Goal: Information Seeking & Learning: Learn about a topic

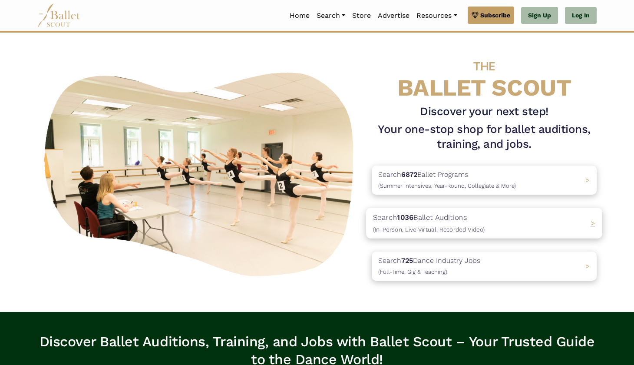
click at [432, 231] on span "(In-Person, Live Virtual, Recorded Video)" at bounding box center [429, 229] width 112 height 7
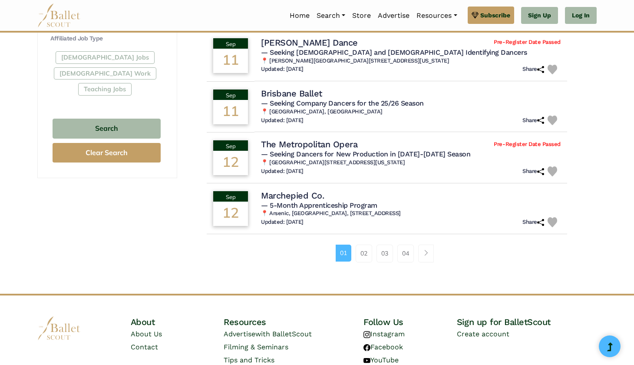
scroll to position [529, 0]
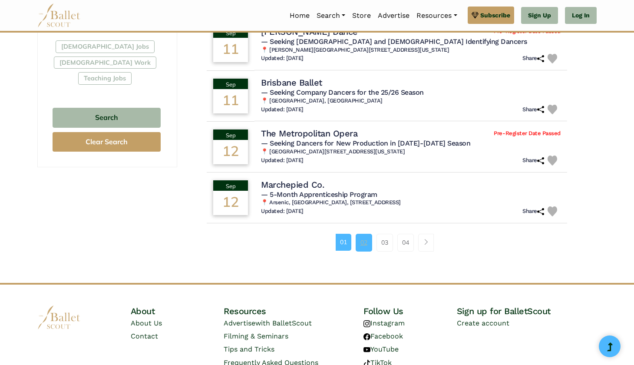
click at [365, 234] on link "02" at bounding box center [364, 242] width 17 height 17
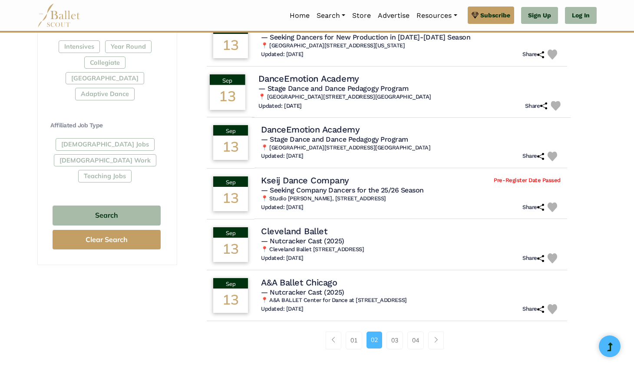
scroll to position [433, 0]
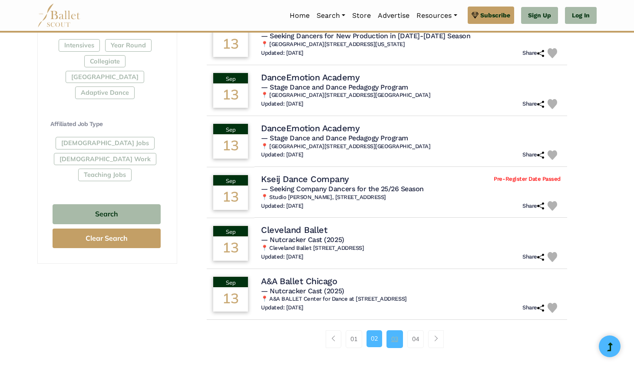
click at [394, 332] on link "03" at bounding box center [395, 338] width 17 height 17
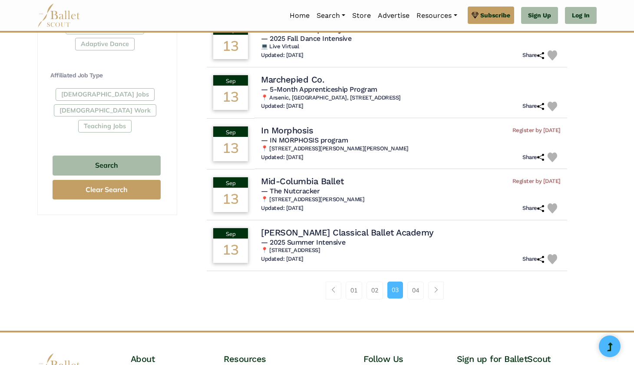
scroll to position [482, 0]
click at [415, 281] on link "04" at bounding box center [416, 289] width 17 height 17
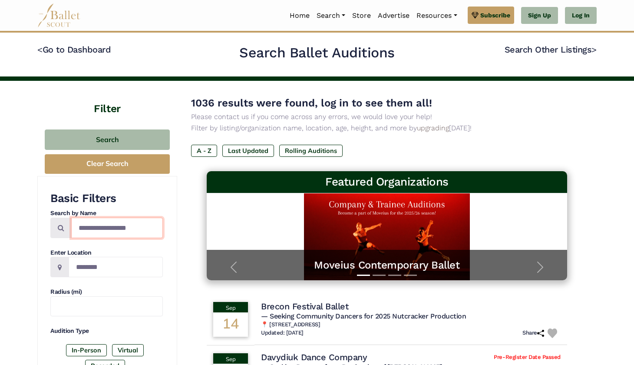
click at [109, 226] on input "Search by names..." at bounding box center [117, 228] width 92 height 20
type input "**********"
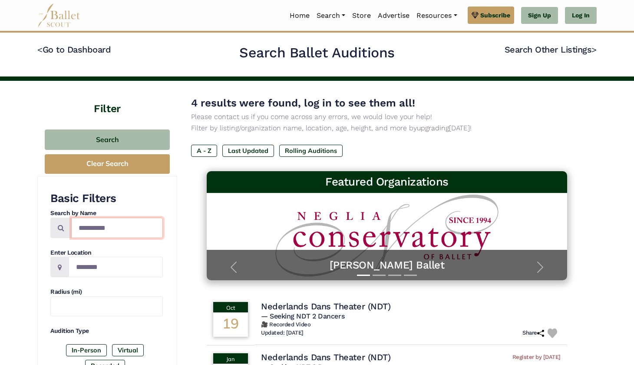
drag, startPoint x: 114, startPoint y: 228, endPoint x: 30, endPoint y: 228, distance: 83.9
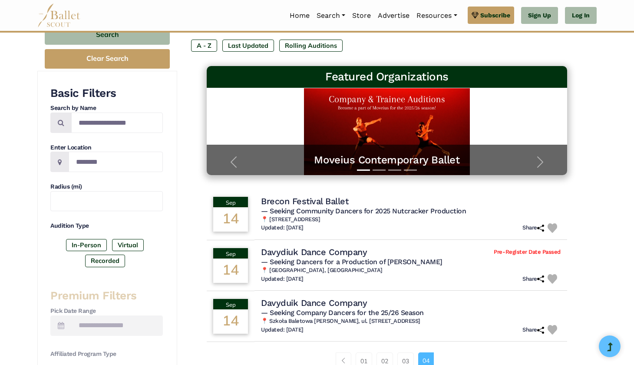
scroll to position [89, 0]
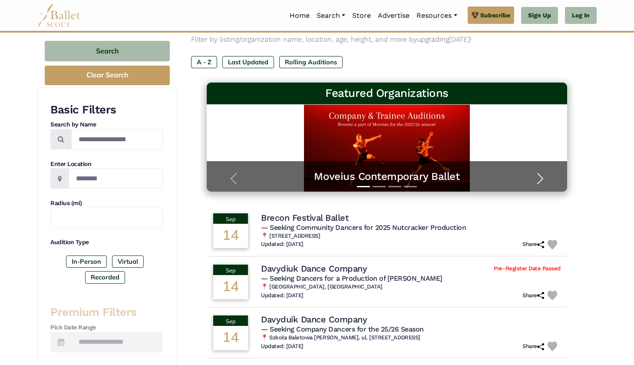
click at [534, 182] on span "button" at bounding box center [541, 179] width 14 height 14
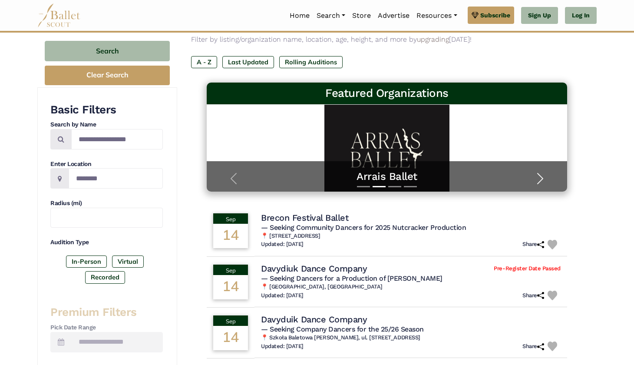
click at [534, 182] on span "button" at bounding box center [541, 179] width 14 height 14
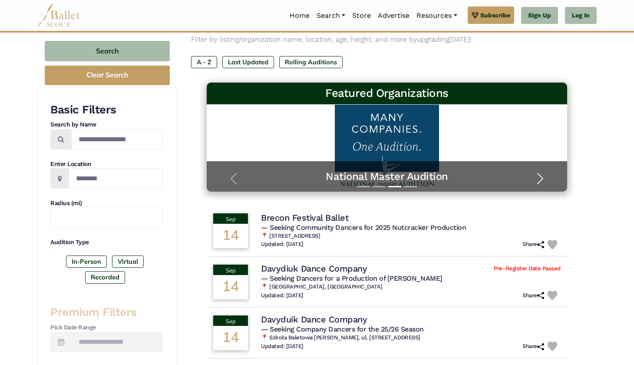
click at [535, 182] on span "button" at bounding box center [541, 179] width 14 height 14
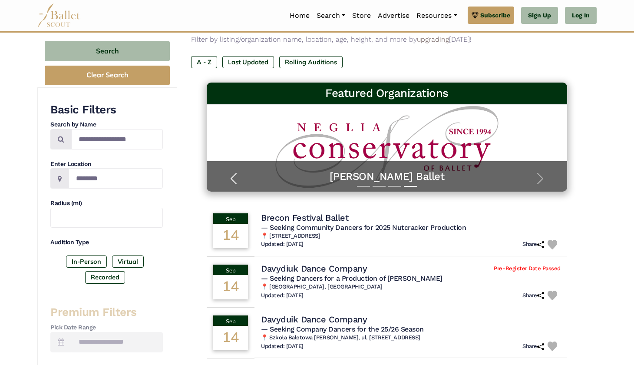
click at [239, 167] on button "Previous" at bounding box center [234, 179] width 54 height 26
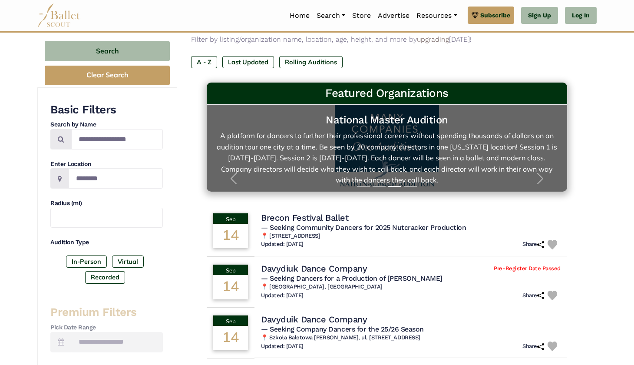
click at [345, 122] on h5 "National Master Audition" at bounding box center [387, 119] width 343 height 13
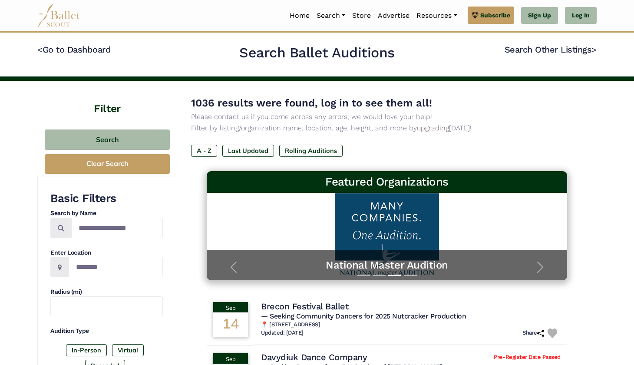
scroll to position [0, 0]
click at [577, 15] on link "Log In" at bounding box center [581, 15] width 32 height 17
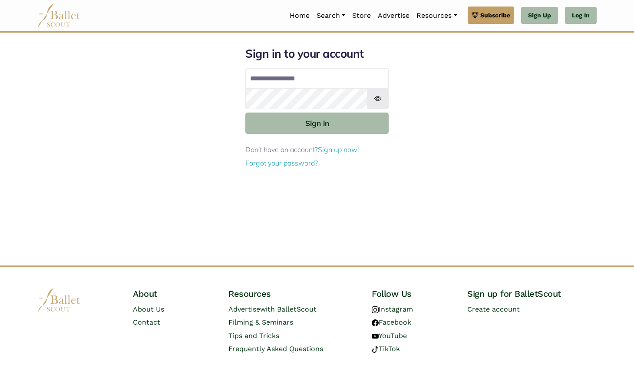
type input "**********"
click at [330, 152] on link "Sign up now!" at bounding box center [338, 149] width 41 height 9
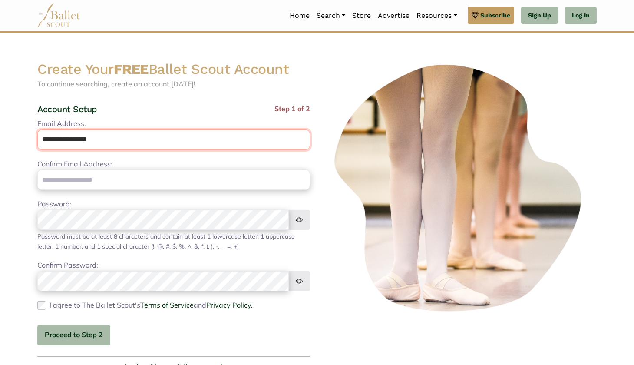
click at [163, 146] on input "**********" at bounding box center [173, 139] width 273 height 20
type input "**********"
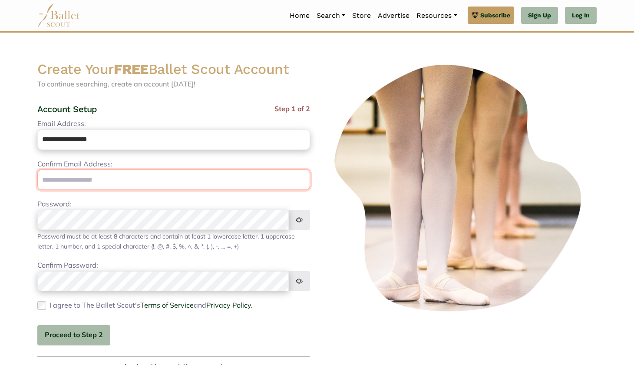
paste input "**********"
type input "**********"
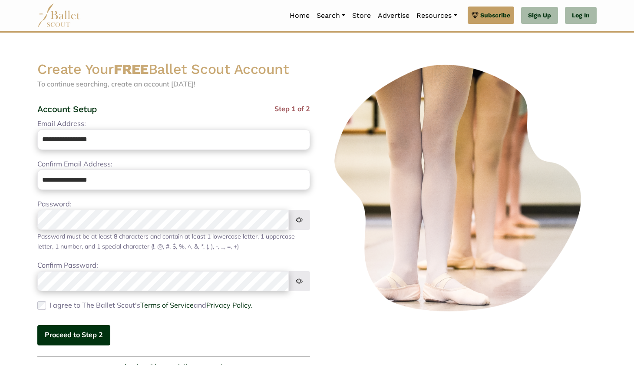
click at [64, 325] on button "Proceed to Step 2" at bounding box center [73, 335] width 73 height 20
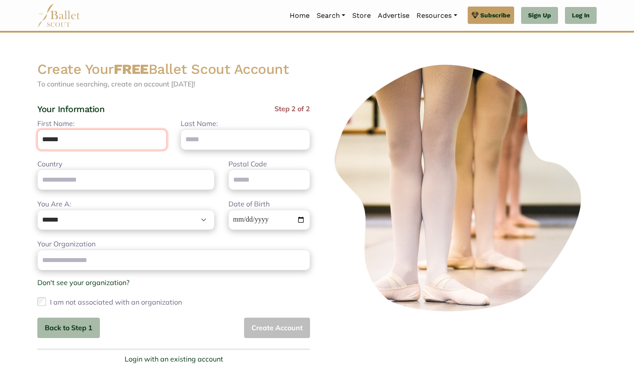
type input "******"
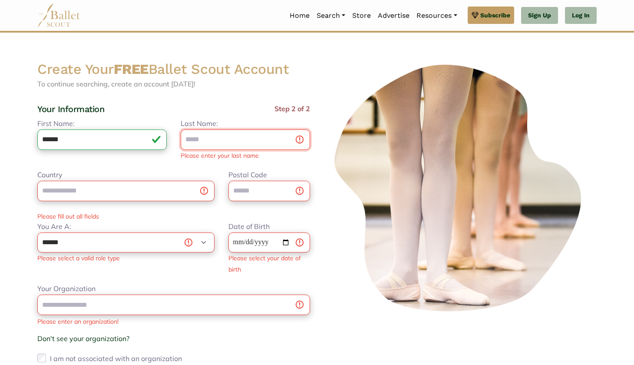
type input "*"
type input "*****"
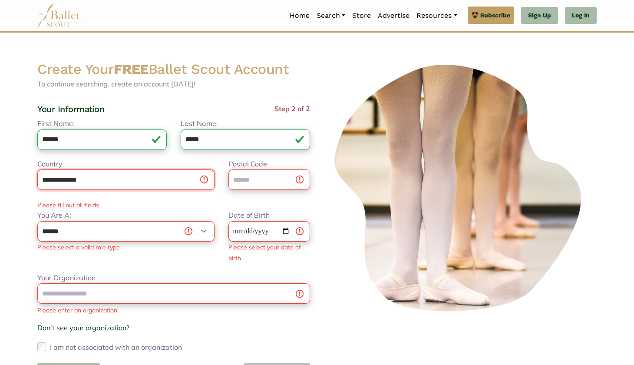
type input "**********"
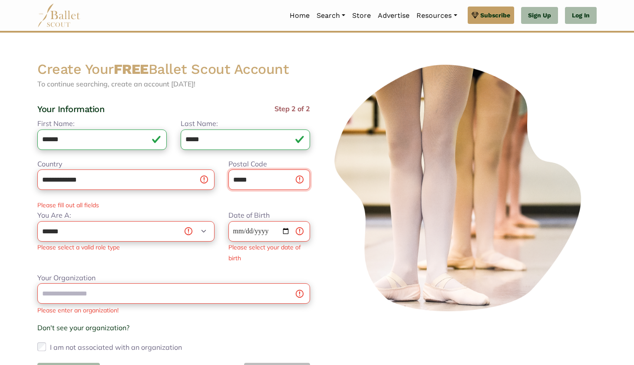
type input "*****"
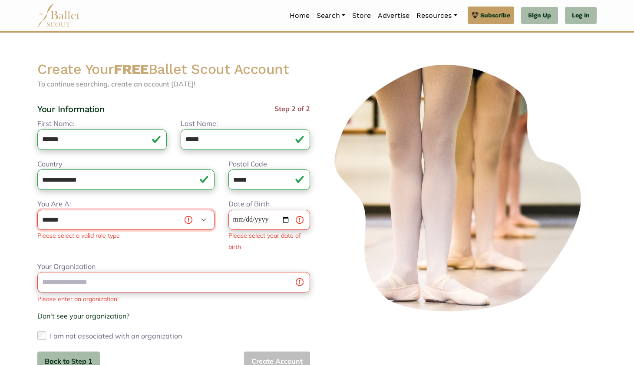
select select "*"
click at [239, 220] on input "Date of Birth" at bounding box center [270, 220] width 82 height 20
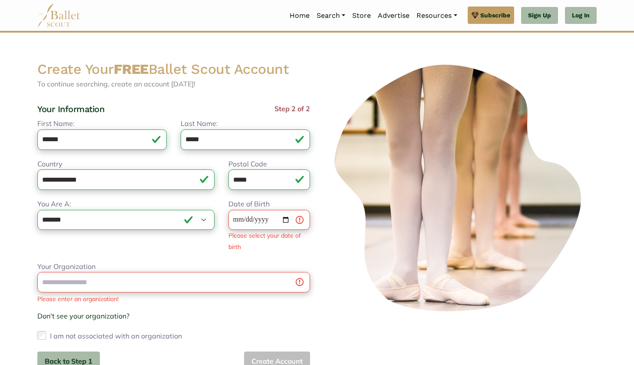
type input "**********"
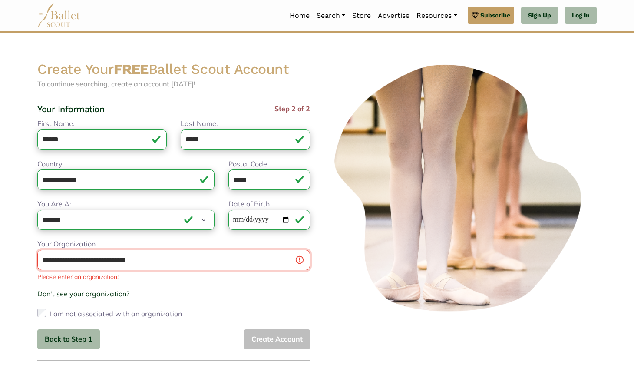
type input "**********"
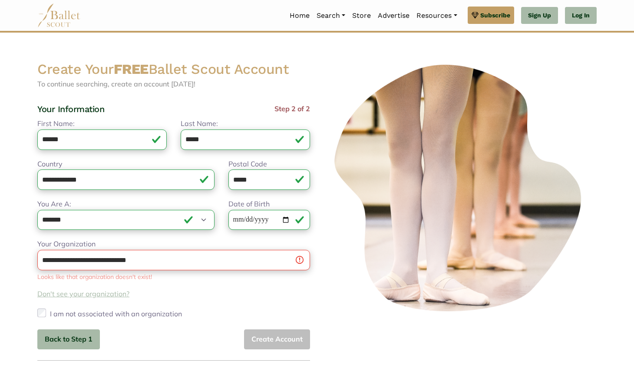
click at [41, 298] on link "Don't see your organization?" at bounding box center [173, 294] width 273 height 11
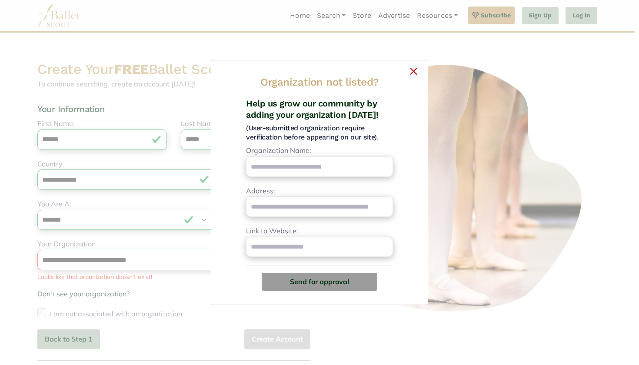
click at [410, 69] on button "×" at bounding box center [319, 69] width 202 height 5
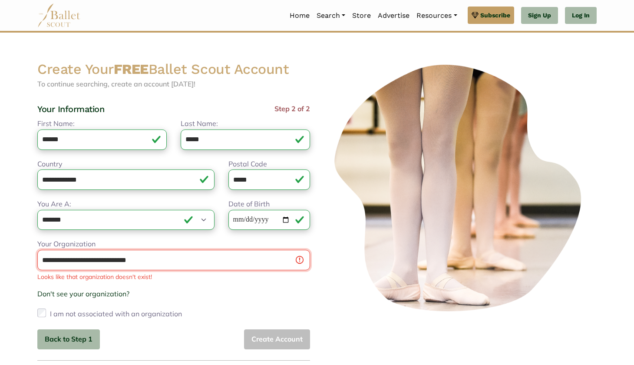
drag, startPoint x: 157, startPoint y: 264, endPoint x: 0, endPoint y: 264, distance: 157.3
click at [0, 264] on body "Premium Feature Make this audition season count. Upgrade to premium for access …" at bounding box center [317, 265] width 634 height 530
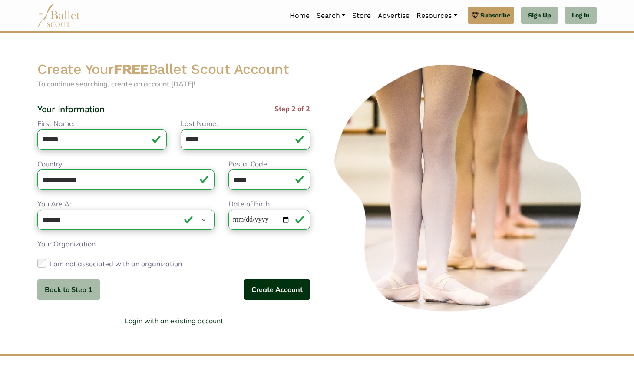
click at [255, 292] on button "Create Account" at bounding box center [277, 289] width 66 height 20
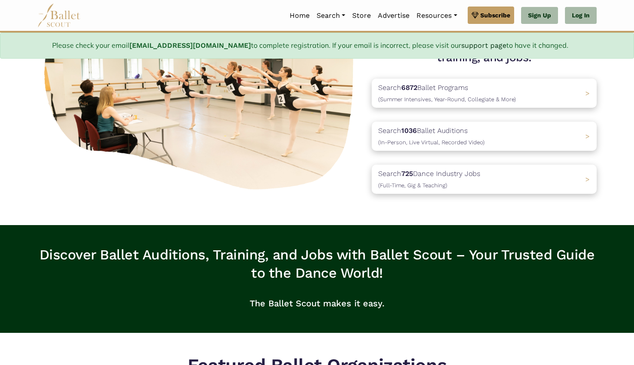
scroll to position [114, 0]
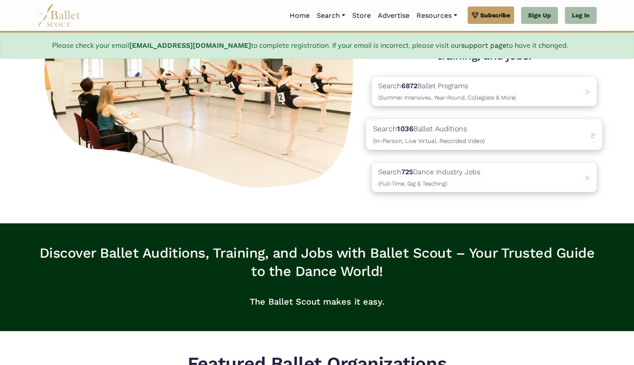
click at [438, 128] on p "Search 1036 Ballet Auditions (In-Person, Live Virtual, Recorded Video)" at bounding box center [429, 134] width 112 height 23
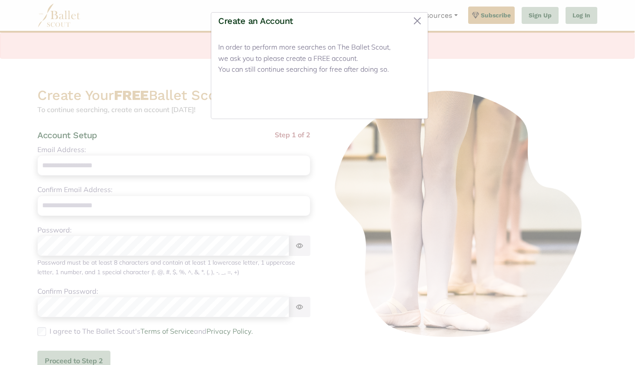
click at [407, 99] on button "Close" at bounding box center [404, 101] width 33 height 20
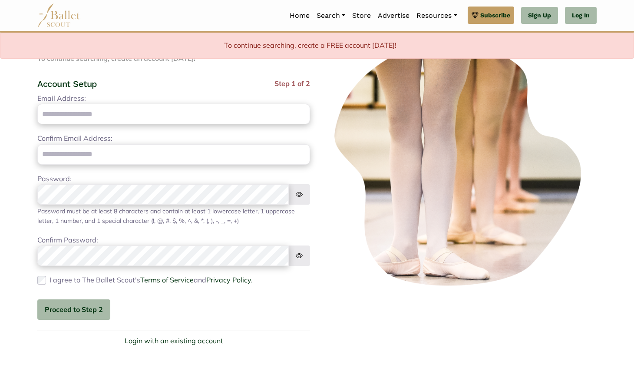
scroll to position [55, 0]
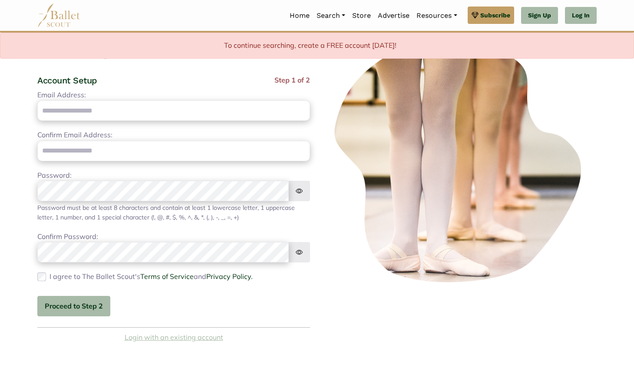
click at [181, 336] on link "Login with an existing account" at bounding box center [174, 337] width 99 height 11
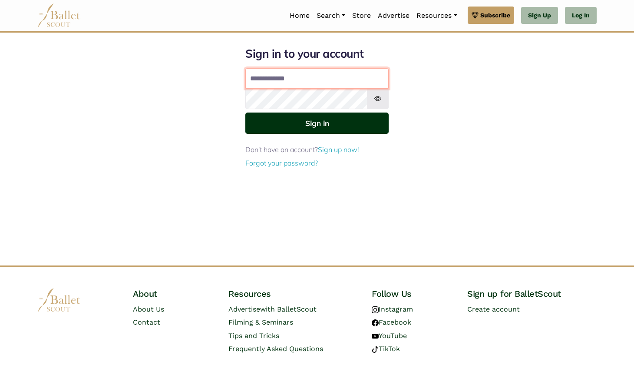
type input "**********"
click at [317, 123] on button "Sign in" at bounding box center [317, 123] width 143 height 21
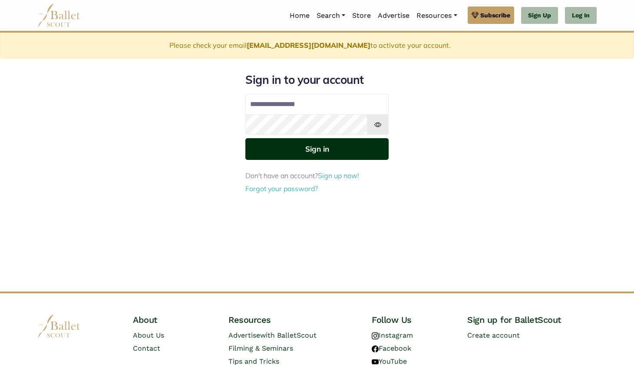
click at [335, 144] on button "Sign in" at bounding box center [317, 148] width 143 height 21
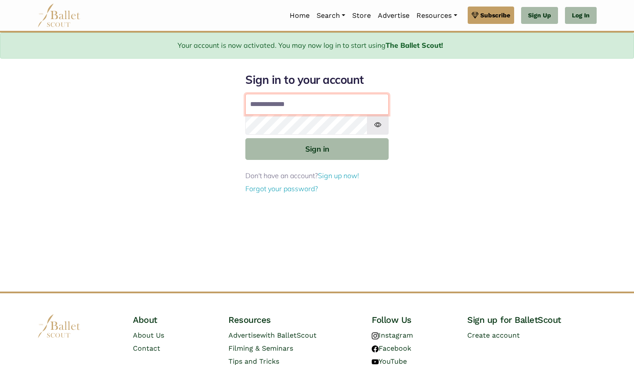
type input "**********"
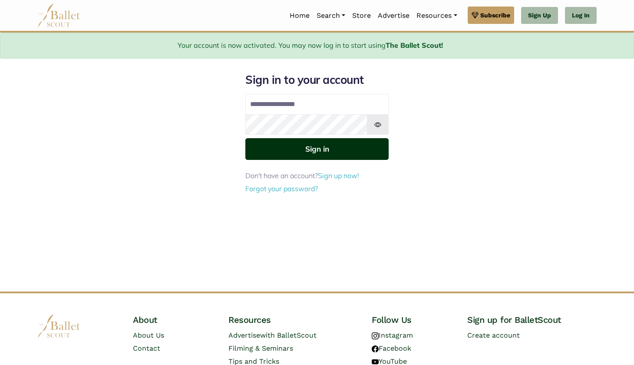
click at [377, 141] on button "Sign in" at bounding box center [317, 148] width 143 height 21
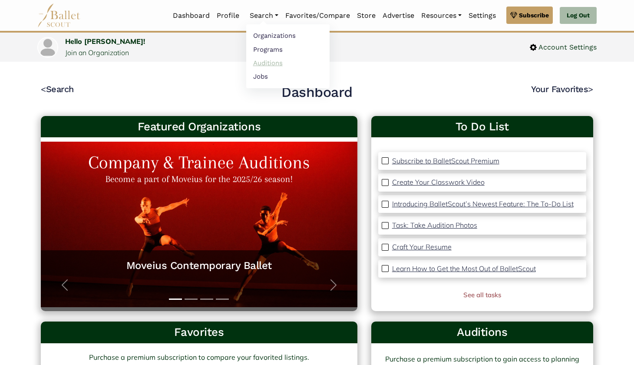
click at [267, 62] on link "Auditions" at bounding box center [287, 62] width 83 height 13
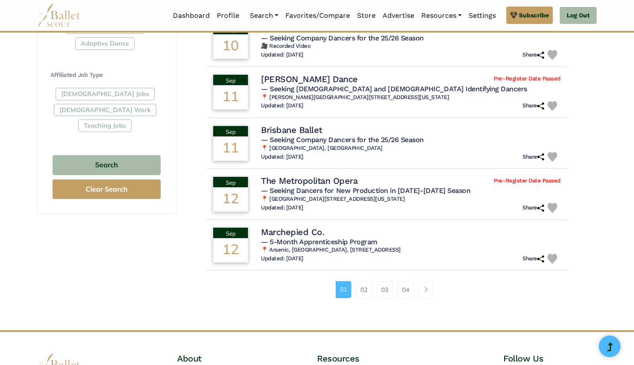
scroll to position [482, 0]
click at [403, 284] on link "04" at bounding box center [406, 289] width 17 height 17
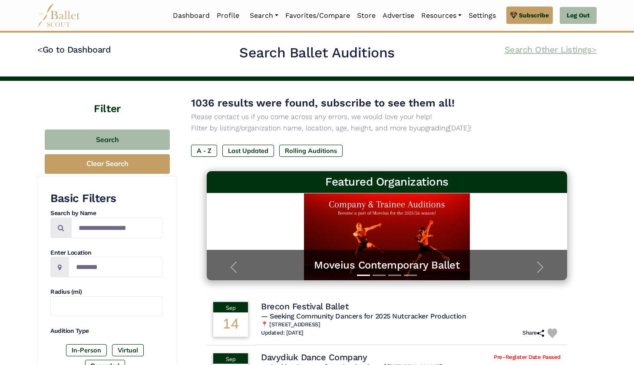
click at [528, 53] on link "Search Other Listings >" at bounding box center [551, 49] width 92 height 10
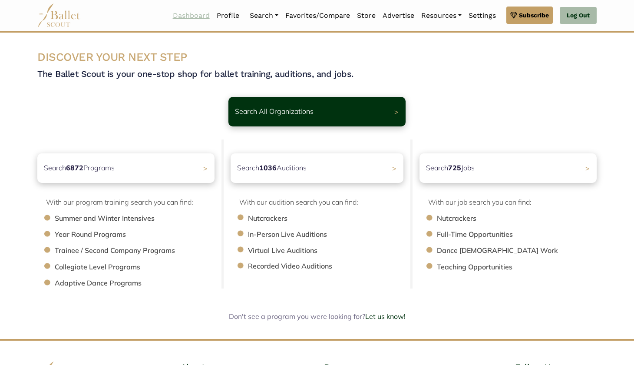
click at [201, 13] on link "Dashboard" at bounding box center [191, 16] width 44 height 18
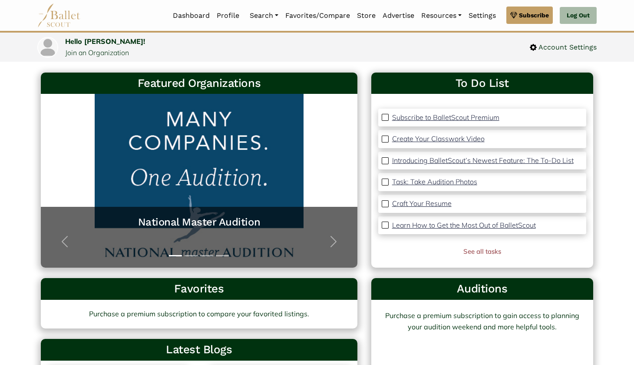
scroll to position [45, 0]
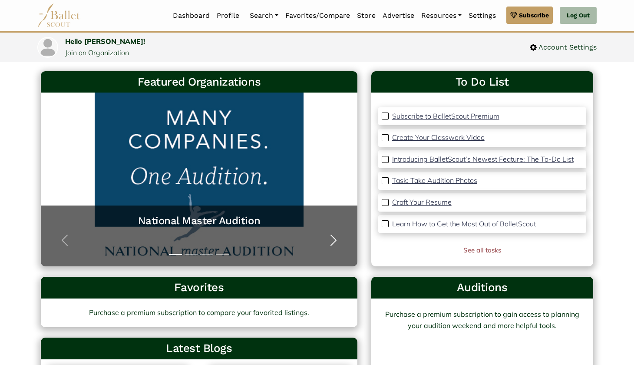
click at [329, 235] on span "button" at bounding box center [334, 240] width 14 height 14
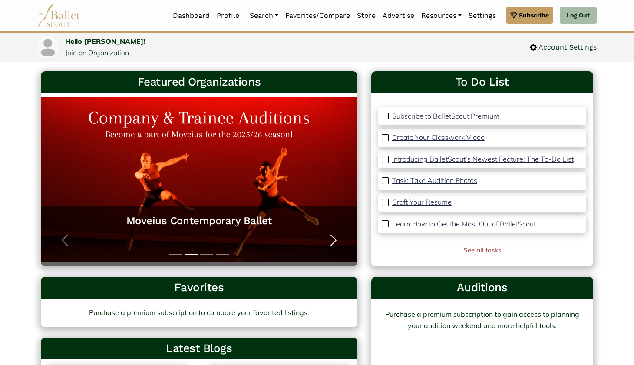
click at [329, 235] on span "button" at bounding box center [334, 240] width 14 height 14
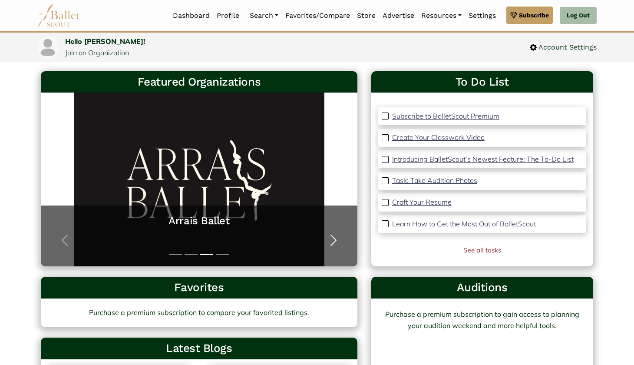
click at [329, 235] on span "button" at bounding box center [334, 240] width 14 height 14
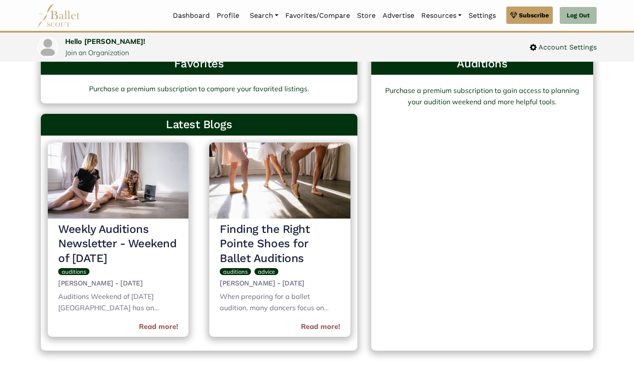
scroll to position [315, 0]
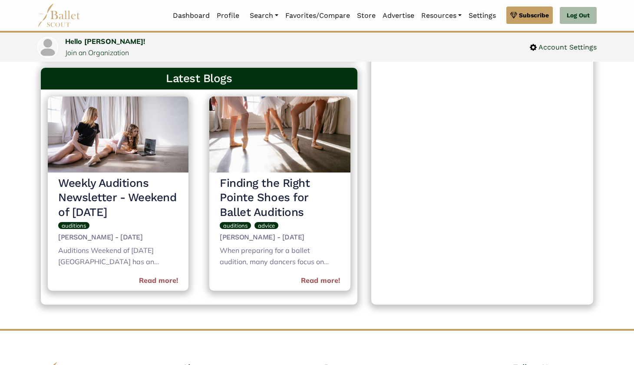
click at [155, 223] on div "auditions" at bounding box center [118, 227] width 120 height 15
click at [167, 275] on link "Read more!" at bounding box center [158, 280] width 39 height 11
click at [322, 277] on link "Read more!" at bounding box center [320, 280] width 39 height 11
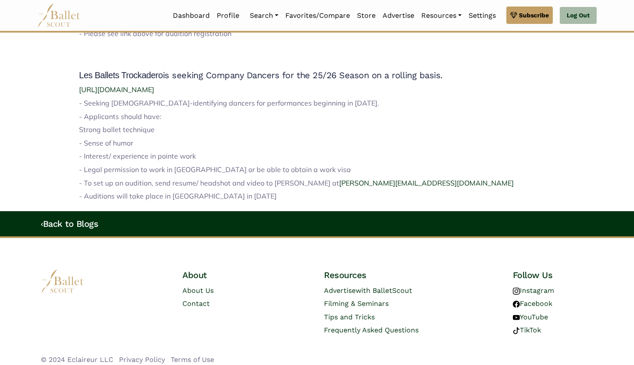
scroll to position [1204, 0]
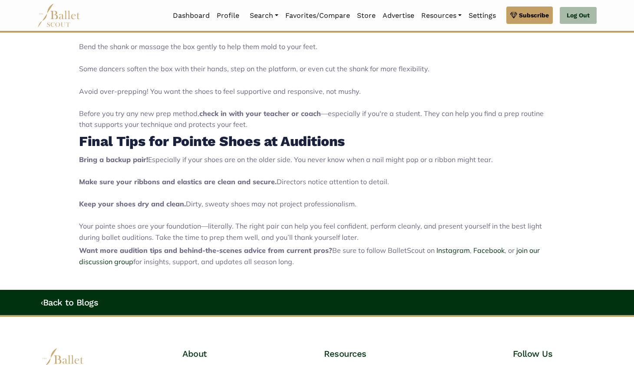
scroll to position [938, 0]
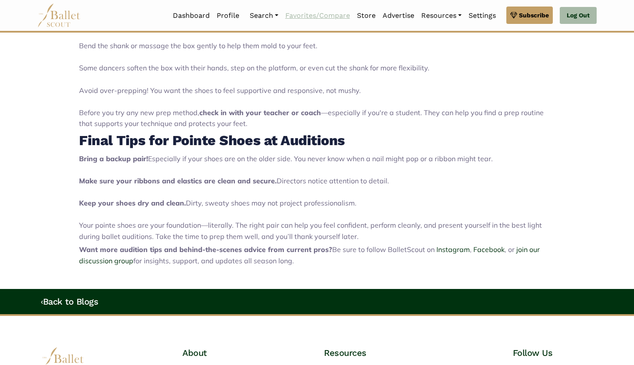
click at [333, 18] on link "Favorites/Compare" at bounding box center [318, 16] width 72 height 18
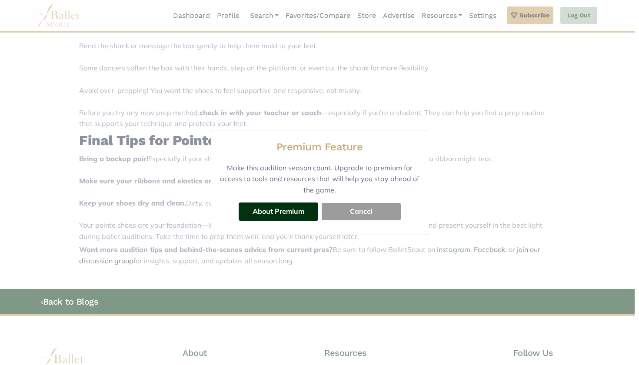
click at [333, 18] on div "Premium Feature Make this audition season count. Upgrade to premium for access …" at bounding box center [319, 182] width 639 height 365
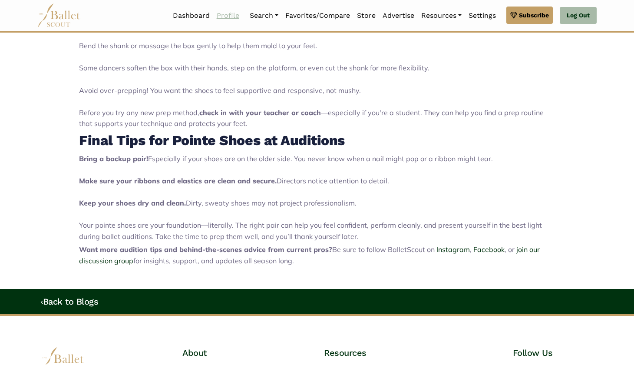
click at [219, 20] on link "Profile" at bounding box center [228, 16] width 30 height 18
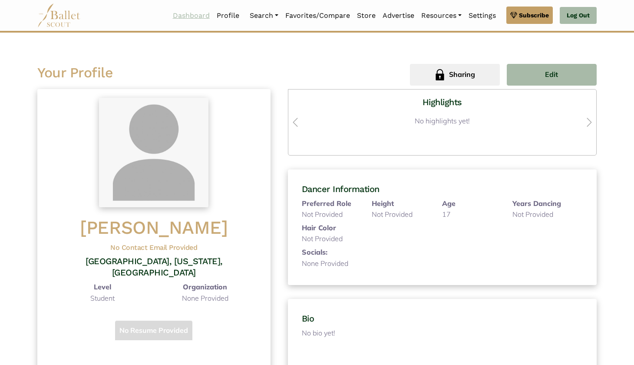
click at [187, 11] on link "Dashboard" at bounding box center [191, 16] width 44 height 18
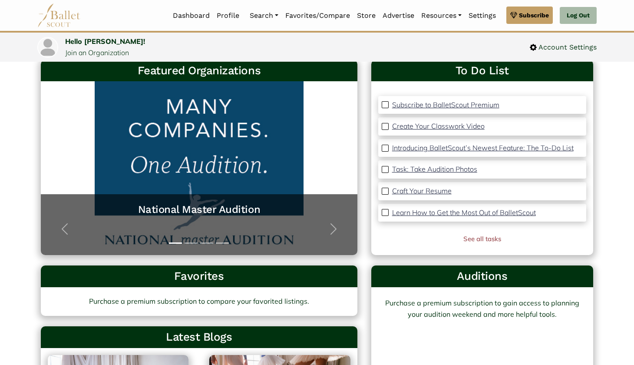
scroll to position [60, 0]
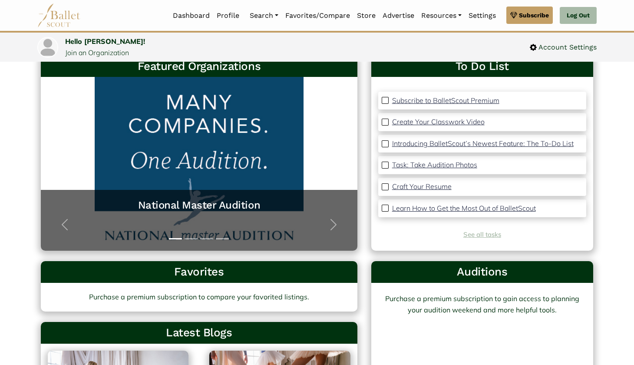
click at [482, 230] on link "See all tasks" at bounding box center [483, 234] width 38 height 8
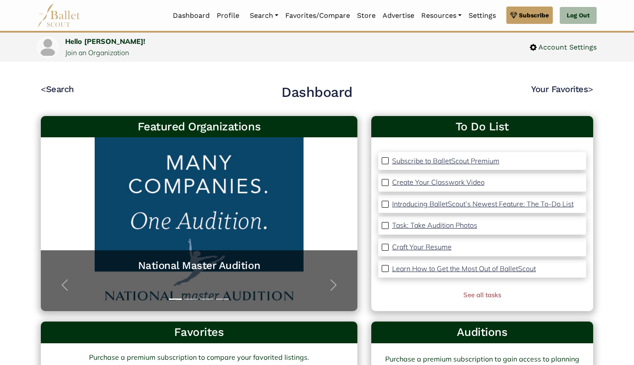
scroll to position [0, 0]
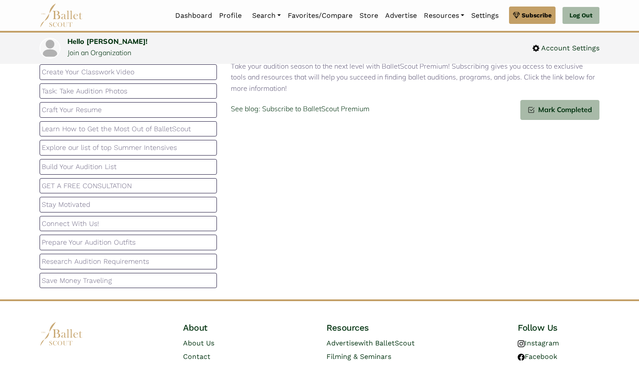
scroll to position [126, 0]
